Goal: Task Accomplishment & Management: Manage account settings

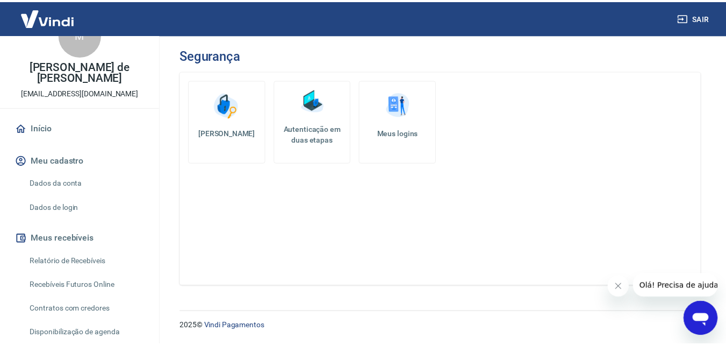
scroll to position [54, 0]
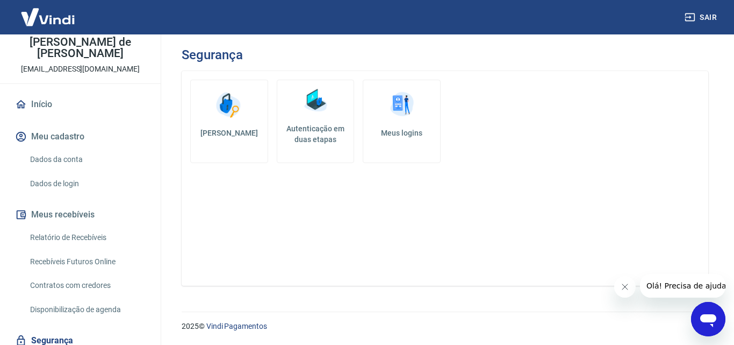
click at [46, 148] on link "Dados da conta" at bounding box center [87, 159] width 122 height 22
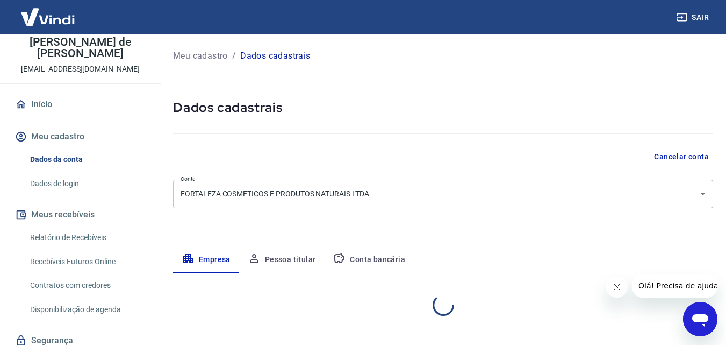
select select "SP"
select select "business"
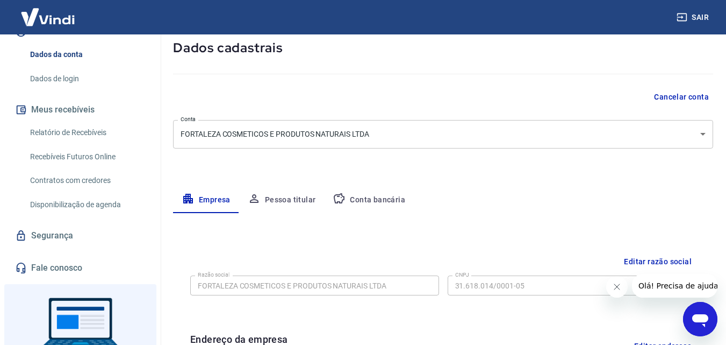
scroll to position [162, 0]
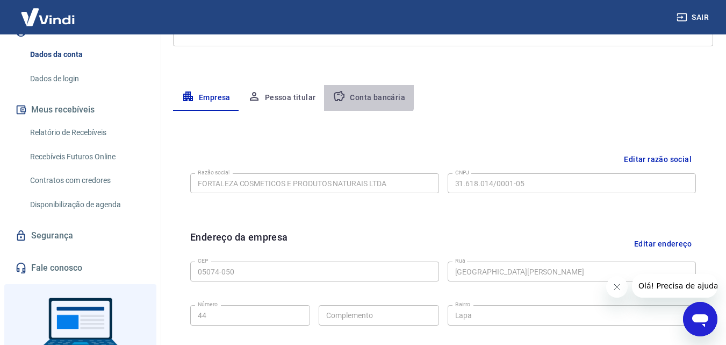
click at [362, 94] on button "Conta bancária" at bounding box center [369, 98] width 90 height 26
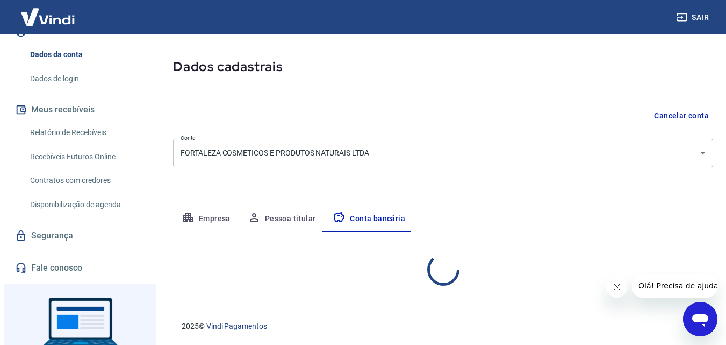
select select "1"
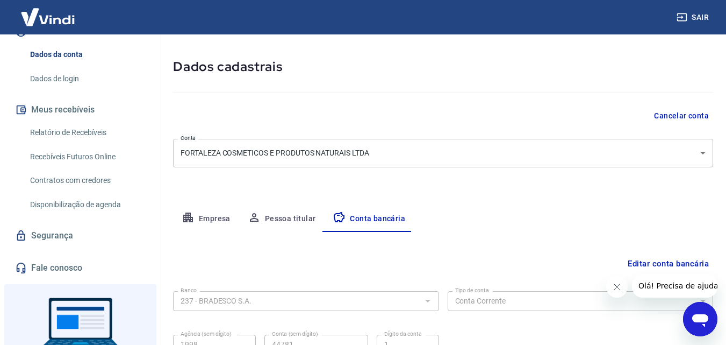
scroll to position [145, 0]
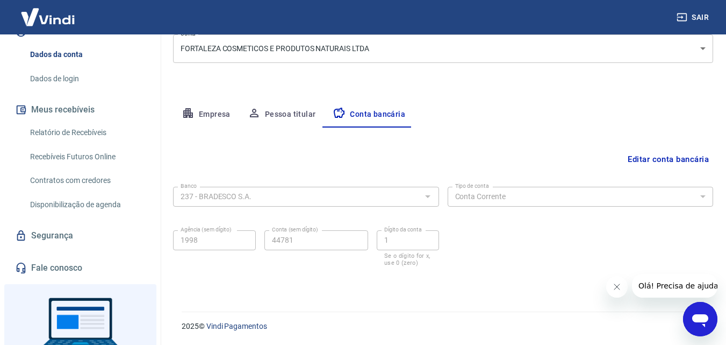
click at [660, 159] on button "Editar conta bancária" at bounding box center [669, 159] width 90 height 20
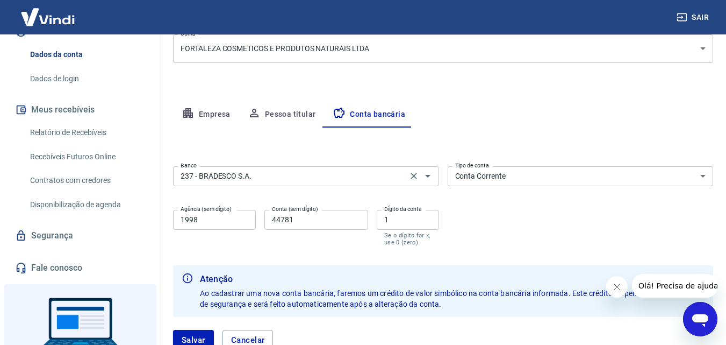
click at [316, 173] on input "237 - BRADESCO S.A." at bounding box center [290, 175] width 228 height 13
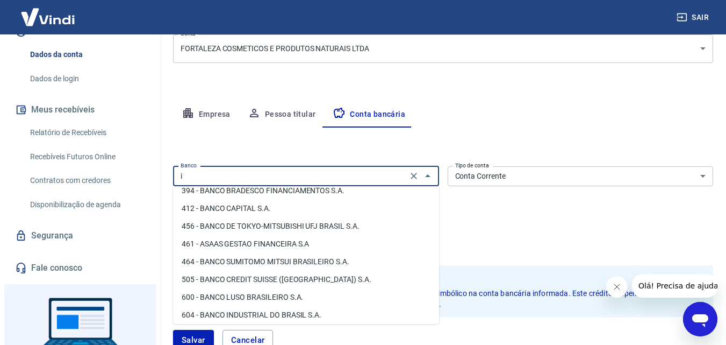
scroll to position [0, 0]
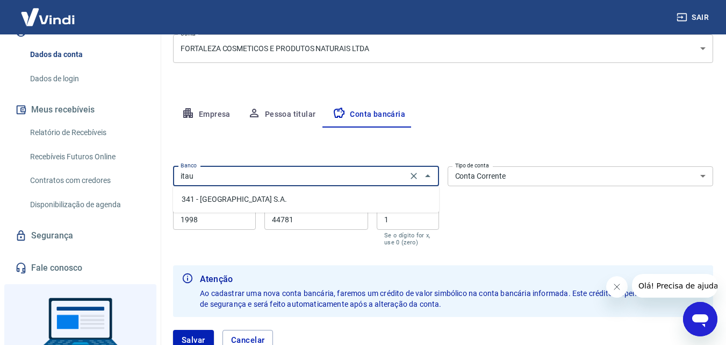
click at [251, 195] on li "341 - ITAÚ UNIBANCO S.A." at bounding box center [306, 199] width 266 height 18
type input "341 - ITAÚ UNIBANCO S.A."
click at [208, 222] on input "1998" at bounding box center [214, 220] width 83 height 20
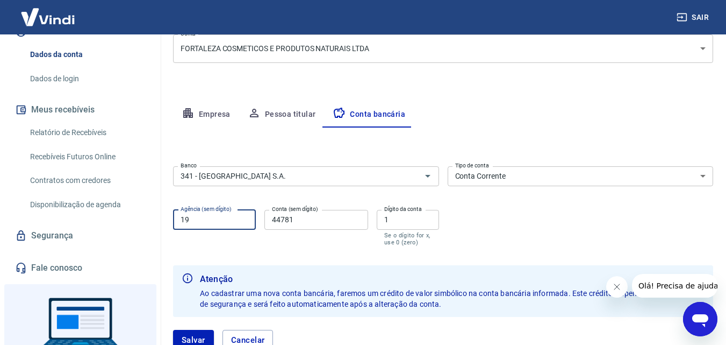
type input "1"
type input "0734"
click at [314, 218] on input "44781" at bounding box center [317, 220] width 104 height 20
type input "4"
type input "98773"
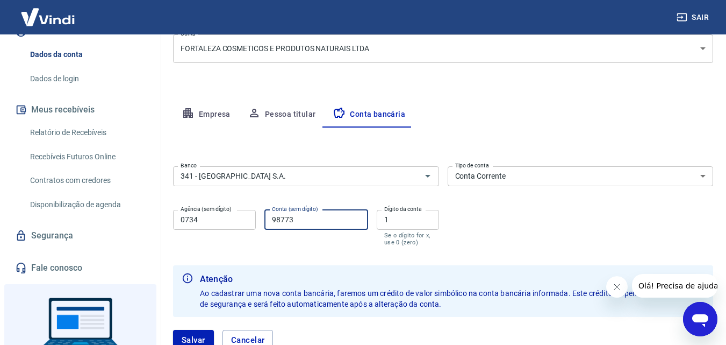
click at [409, 222] on input "1" at bounding box center [408, 220] width 62 height 20
type input "8"
click at [494, 222] on div "Banco 341 - ITAÚ UNIBANCO S.A. Banco Tipo de conta Conta Corrente Conta Poupanç…" at bounding box center [443, 205] width 540 height 86
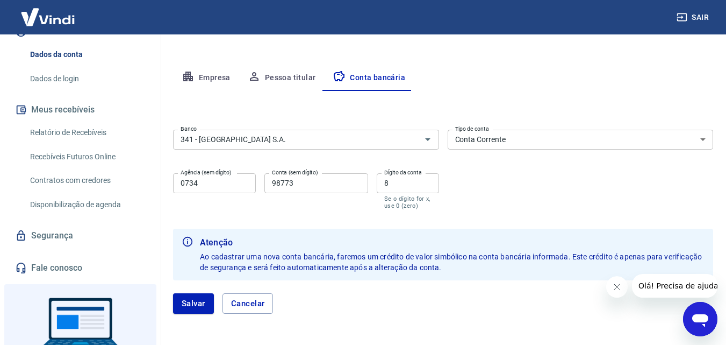
scroll to position [223, 0]
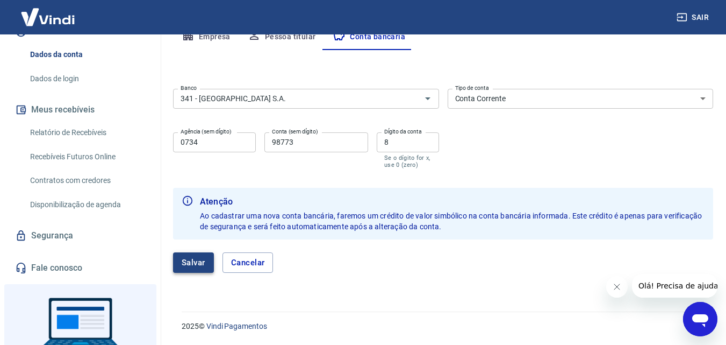
click at [193, 263] on button "Salvar" at bounding box center [193, 262] width 41 height 20
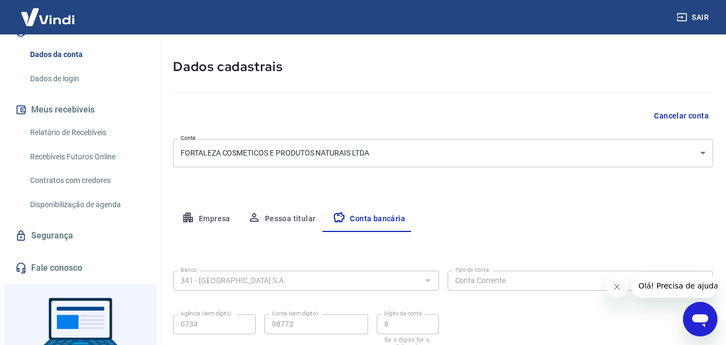
select select "1"
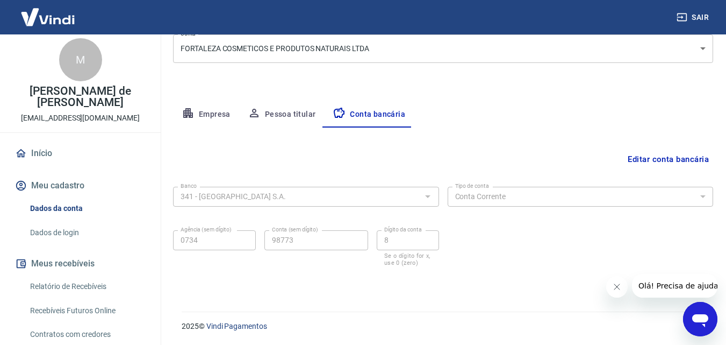
scroll to position [0, 0]
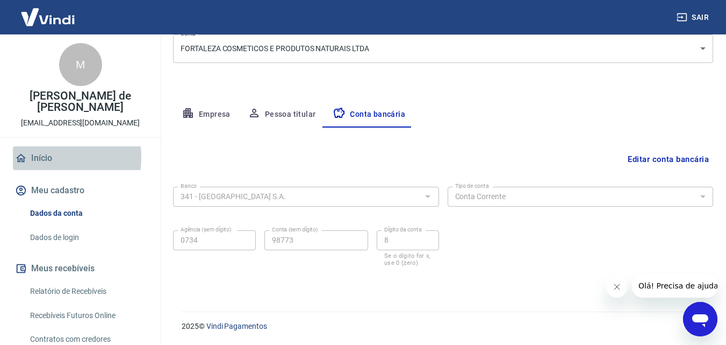
click at [39, 146] on link "Início" at bounding box center [80, 158] width 135 height 24
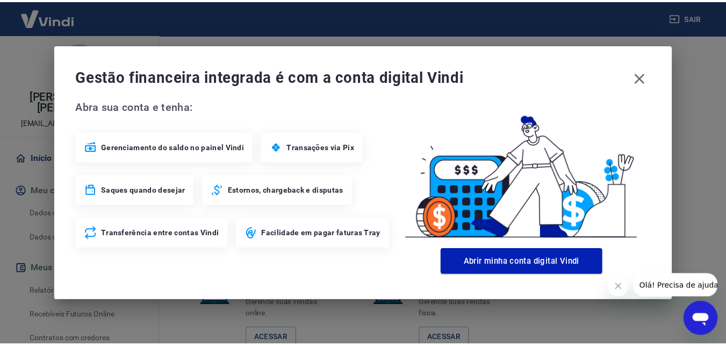
scroll to position [655, 0]
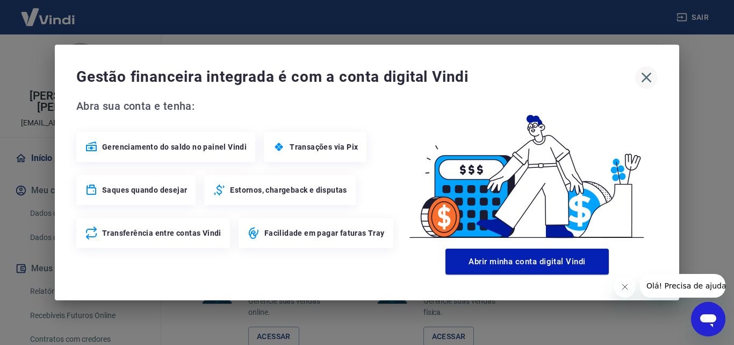
click at [647, 77] on icon "button" at bounding box center [647, 78] width 10 height 10
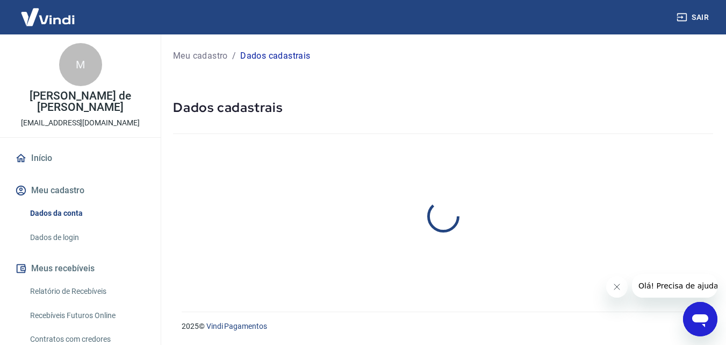
select select "SP"
select select "business"
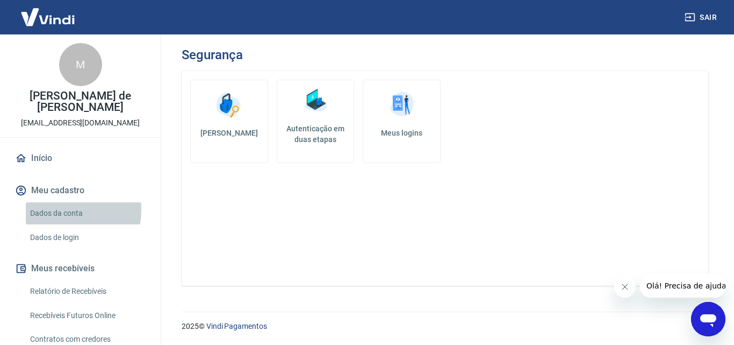
click at [56, 202] on link "Dados da conta" at bounding box center [87, 213] width 122 height 22
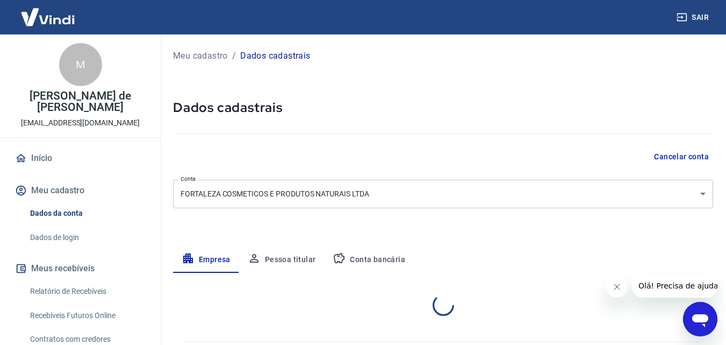
select select "SP"
select select "business"
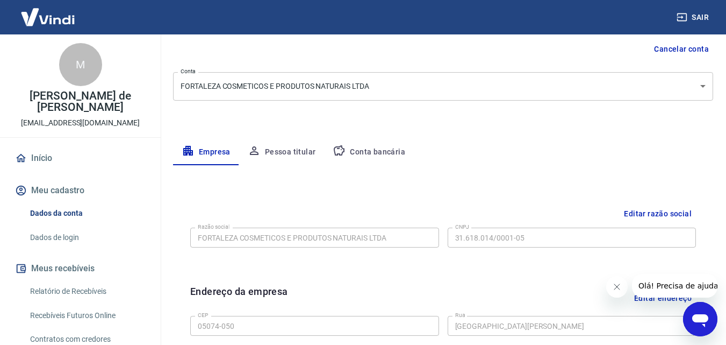
click at [366, 151] on button "Conta bancária" at bounding box center [369, 152] width 90 height 26
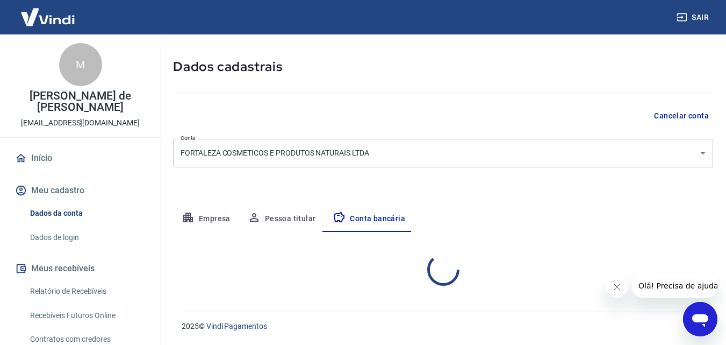
select select "1"
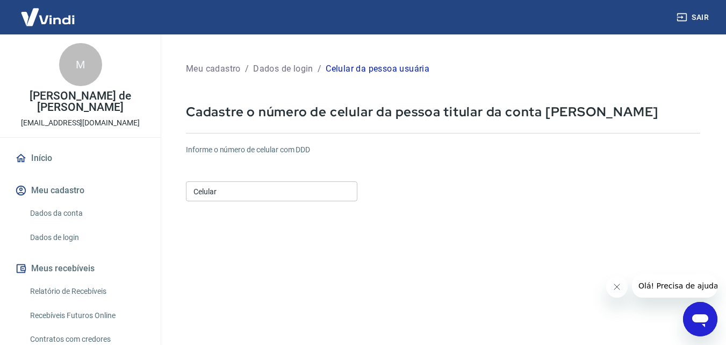
click at [284, 197] on input "Celular" at bounding box center [272, 191] width 172 height 20
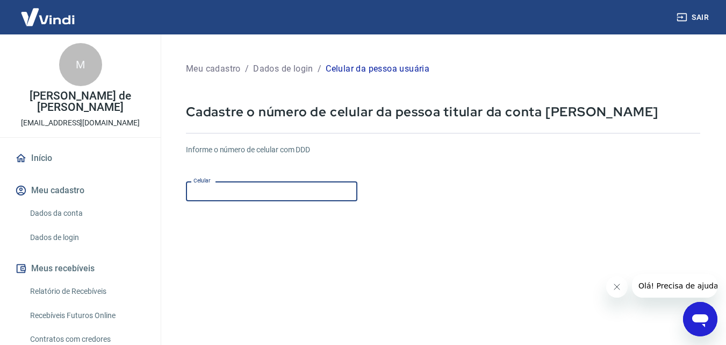
type input "[PHONE_NUMBER]"
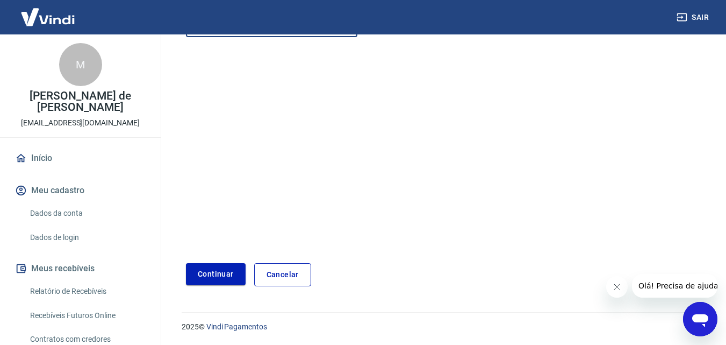
scroll to position [165, 0]
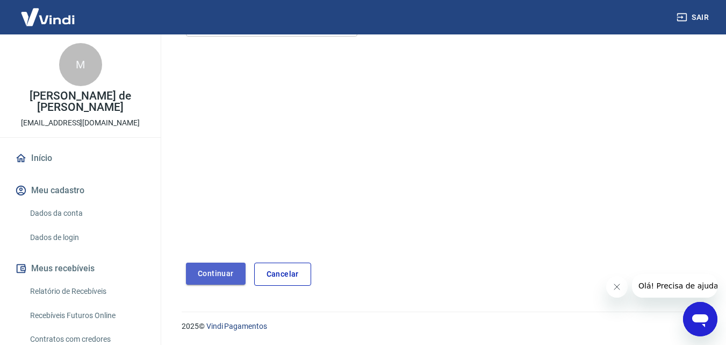
click at [230, 273] on button "Continuar" at bounding box center [216, 273] width 60 height 22
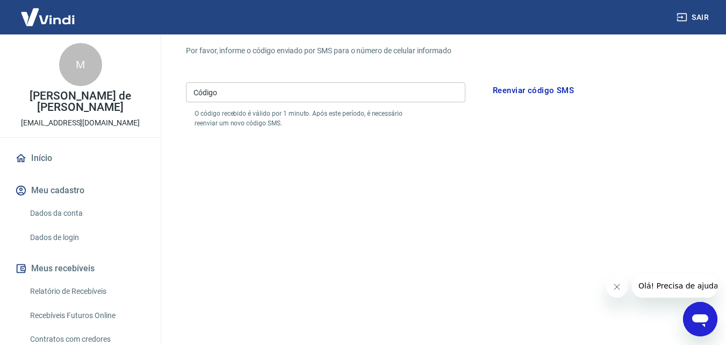
scroll to position [57, 0]
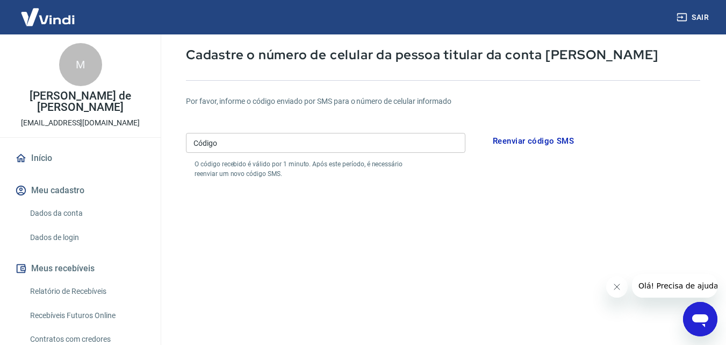
click at [224, 147] on input "Código" at bounding box center [326, 143] width 280 height 20
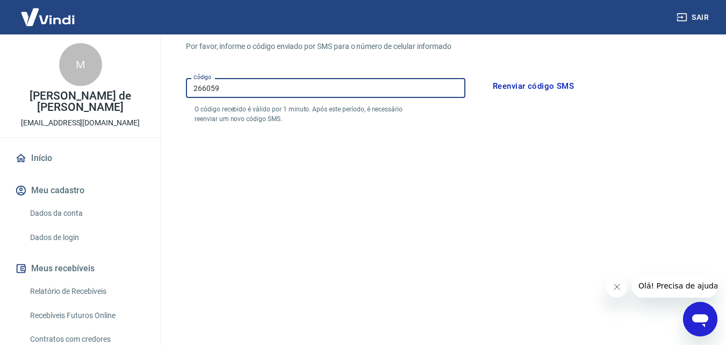
scroll to position [165, 0]
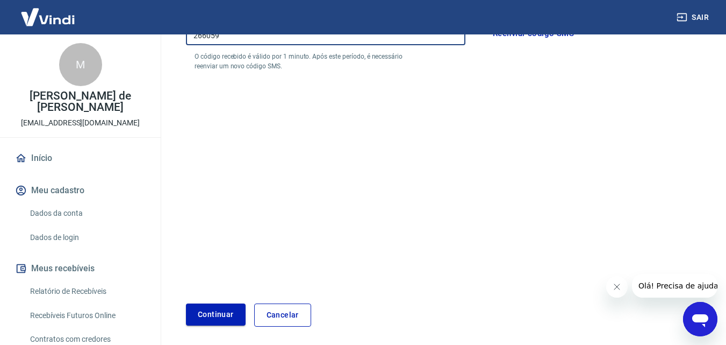
type input "266059"
click at [220, 315] on button "Continuar" at bounding box center [216, 314] width 60 height 22
